Goal: Task Accomplishment & Management: Complete application form

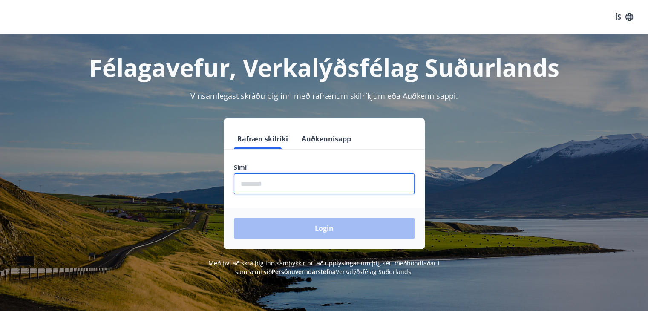
click at [280, 188] on input "phone" at bounding box center [324, 183] width 181 height 21
type input "********"
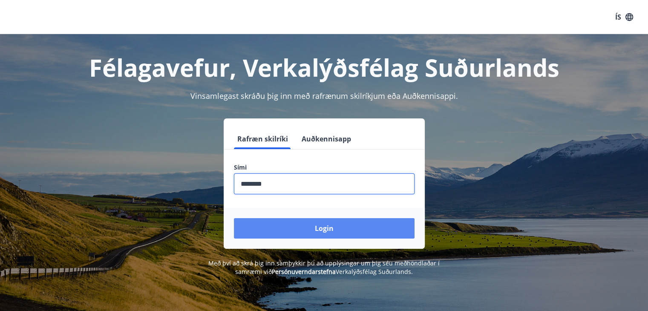
click at [287, 232] on button "Login" at bounding box center [324, 228] width 181 height 20
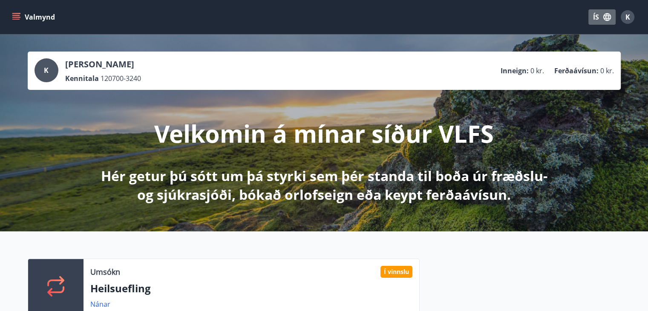
click at [605, 16] on icon "button" at bounding box center [607, 17] width 8 height 8
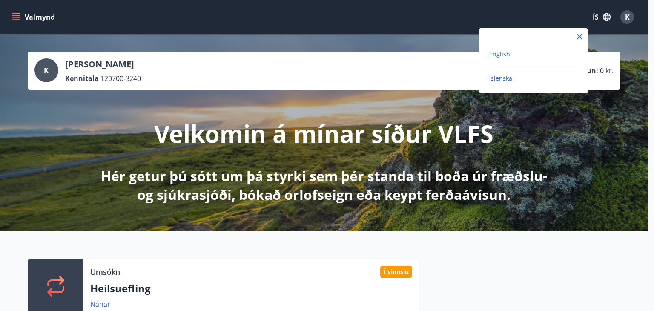
click at [501, 53] on span "English" at bounding box center [499, 54] width 21 height 8
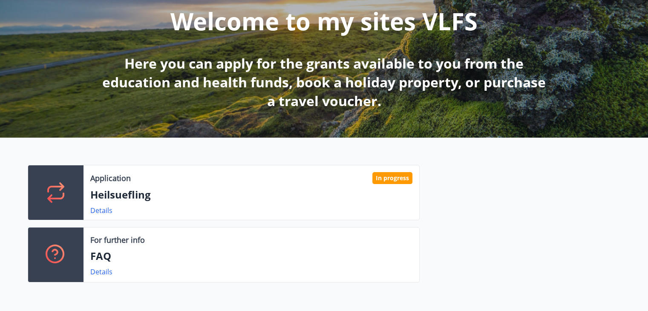
scroll to position [128, 0]
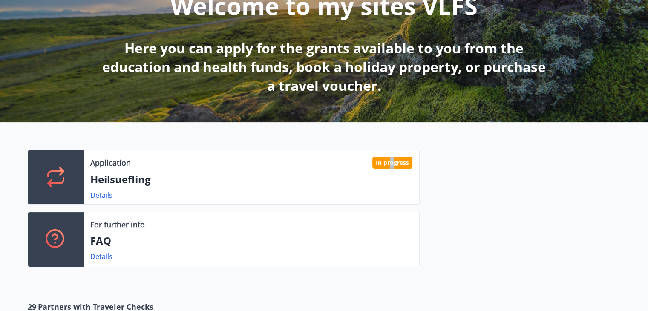
drag, startPoint x: 391, startPoint y: 163, endPoint x: 223, endPoint y: 174, distance: 169.0
click at [390, 162] on div "In progress" at bounding box center [392, 163] width 40 height 12
click at [99, 191] on link "Details" at bounding box center [101, 194] width 22 height 9
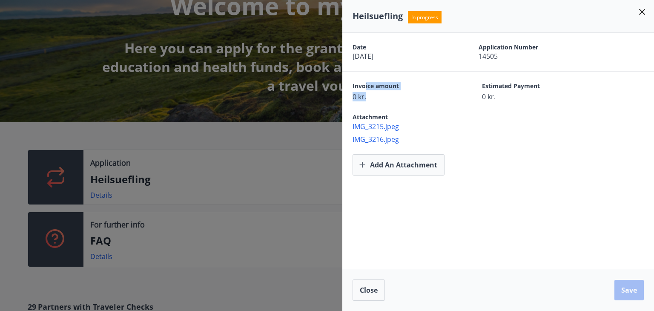
drag, startPoint x: 366, startPoint y: 86, endPoint x: 372, endPoint y: 94, distance: 10.4
click at [372, 94] on div "Invoice amount 0 kr." at bounding box center [403, 92] width 100 height 20
click at [392, 96] on span "0 kr." at bounding box center [403, 96] width 100 height 9
click at [366, 292] on span "Close" at bounding box center [369, 289] width 18 height 9
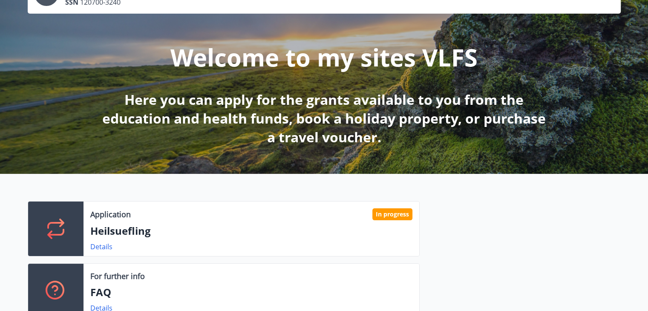
scroll to position [0, 0]
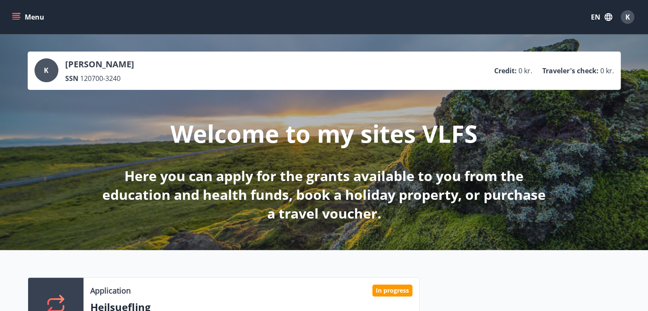
click at [20, 16] on button "Menu" at bounding box center [28, 16] width 37 height 15
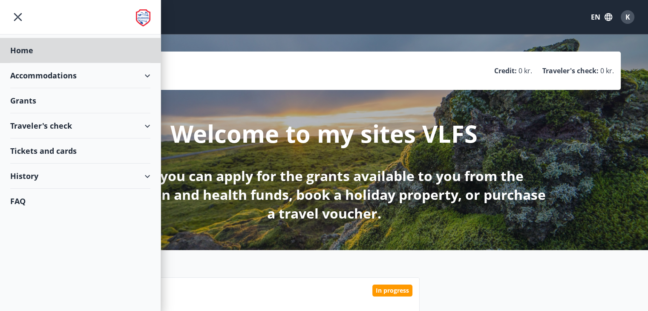
click at [32, 101] on div "Grants" at bounding box center [80, 100] width 140 height 25
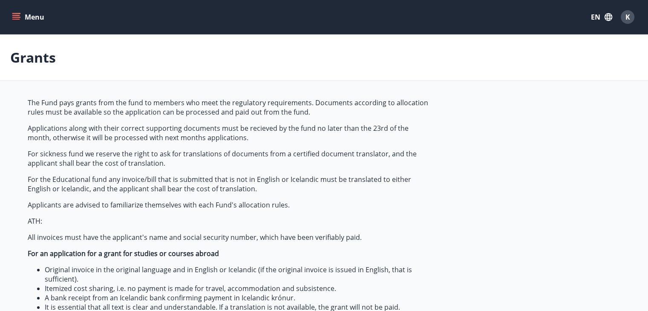
type input "***"
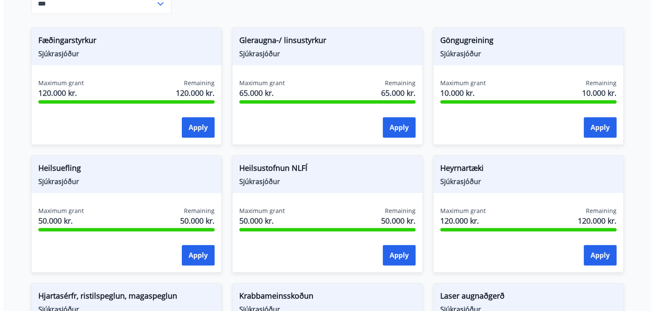
scroll to position [468, 0]
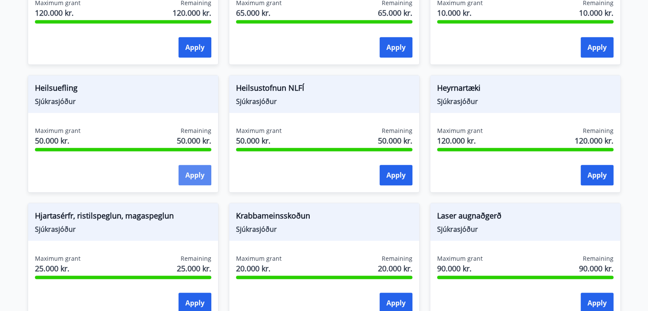
click at [190, 177] on button "Apply" at bounding box center [194, 175] width 33 height 20
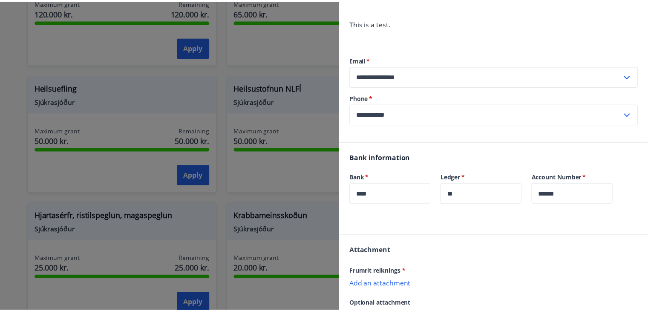
scroll to position [213, 0]
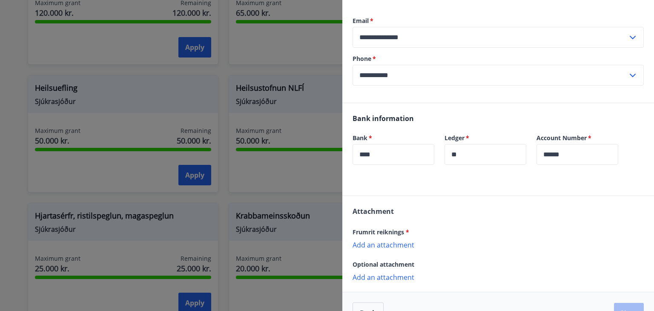
click at [286, 166] on div at bounding box center [327, 155] width 654 height 311
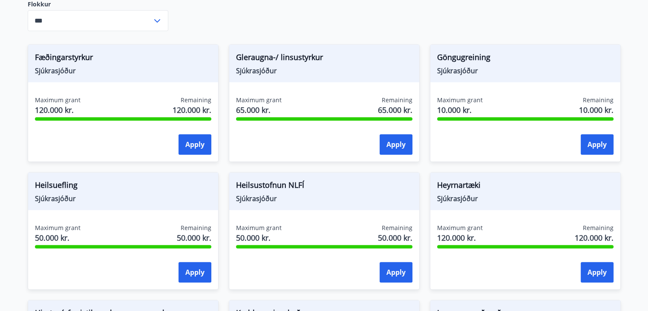
scroll to position [255, 0]
